Goal: Task Accomplishment & Management: Manage account settings

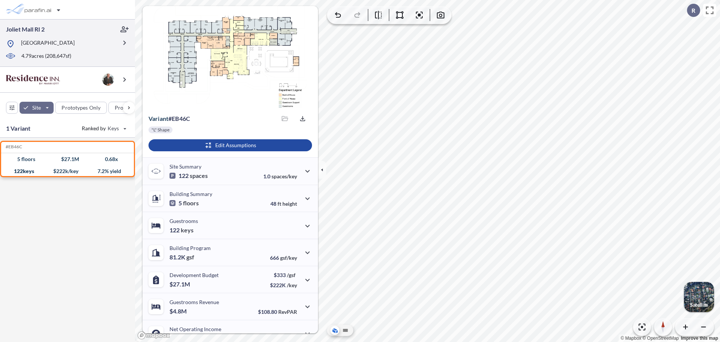
click at [102, 42] on div "Mall Loop Dr, Joliet, IL 60431" at bounding box center [61, 43] width 111 height 9
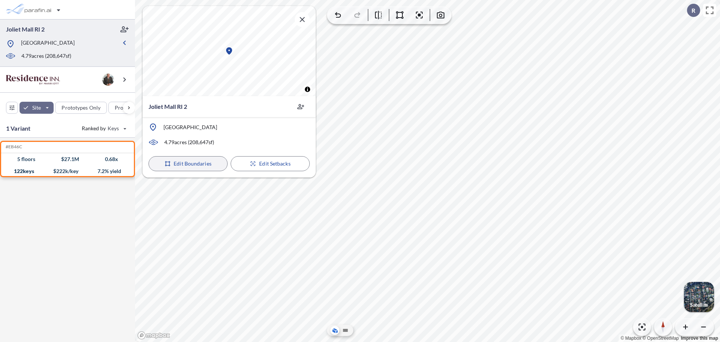
click at [207, 163] on p "Edit Boundaries" at bounding box center [193, 164] width 38 height 8
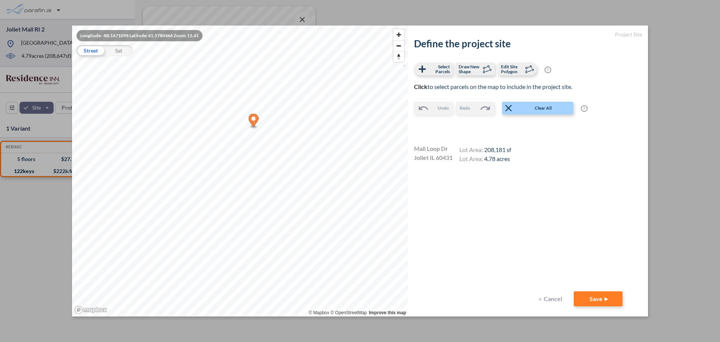
click at [550, 300] on button "Cancel" at bounding box center [552, 298] width 30 height 15
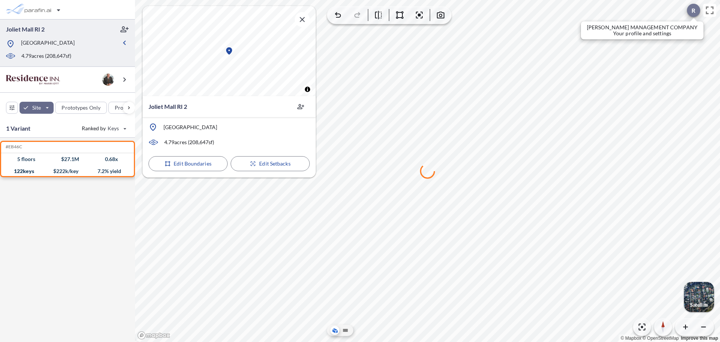
click at [695, 9] on p "R" at bounding box center [694, 10] width 4 height 7
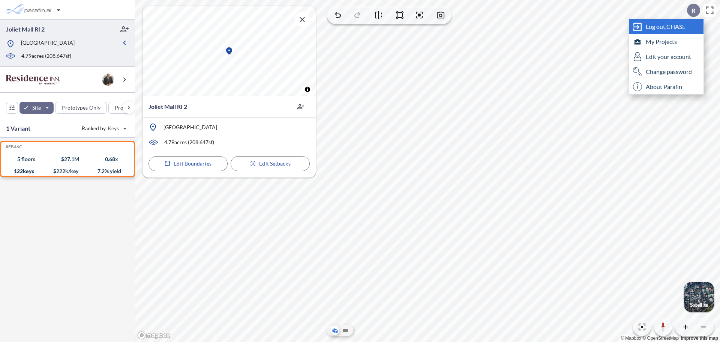
click at [660, 28] on span "Log out, CHASE" at bounding box center [666, 27] width 40 height 8
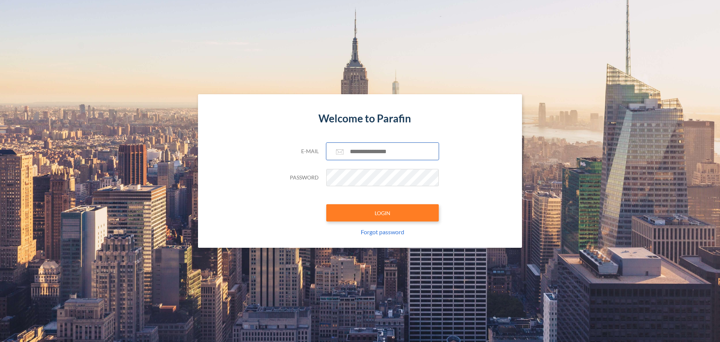
type input "**********"
